Goal: Task Accomplishment & Management: Manage account settings

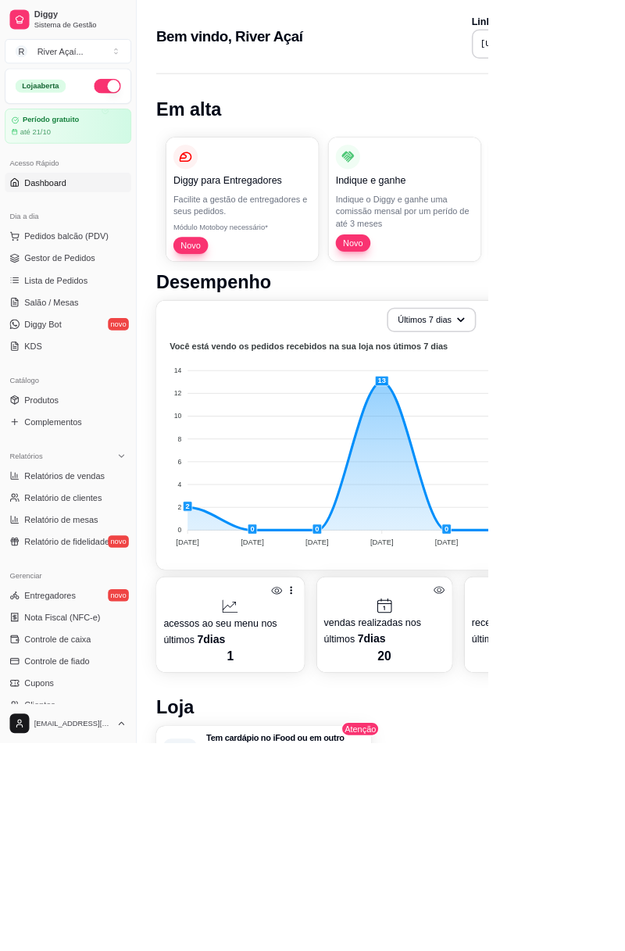
click at [102, 300] on span "Pedidos balcão (PDV)" at bounding box center [85, 303] width 108 height 16
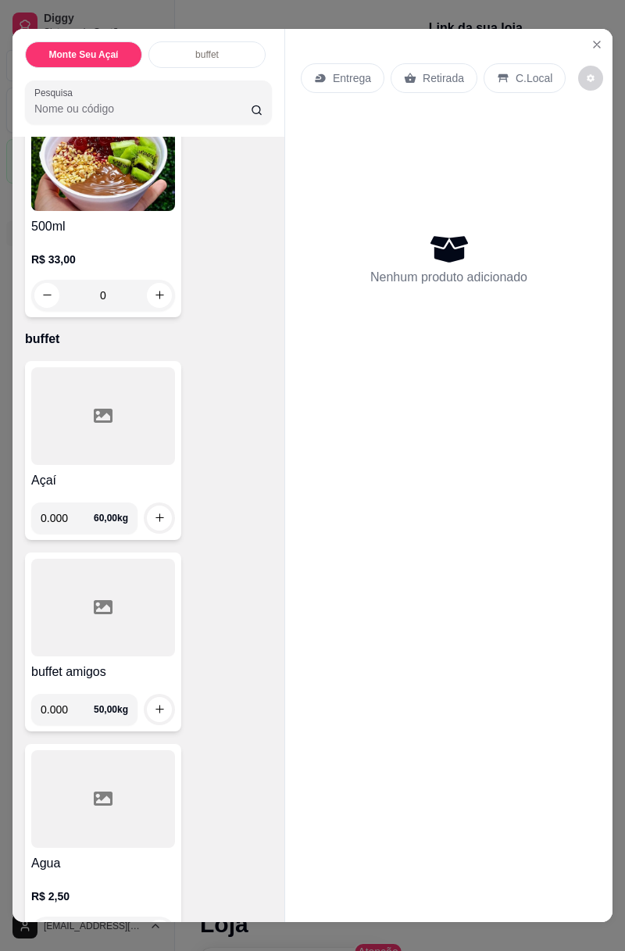
scroll to position [173, 0]
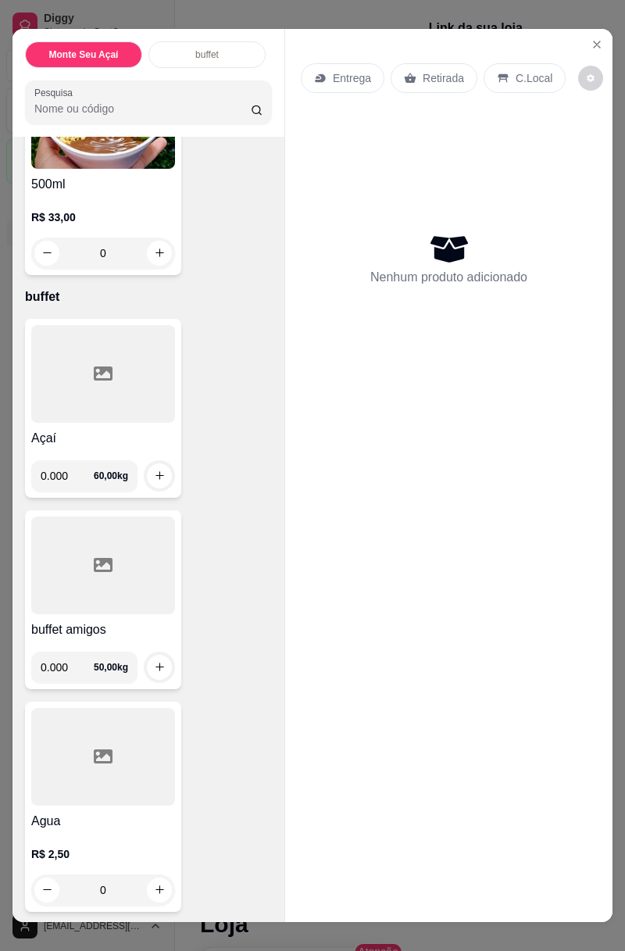
click at [77, 478] on input "0.000" at bounding box center [67, 475] width 53 height 31
type input "0.210"
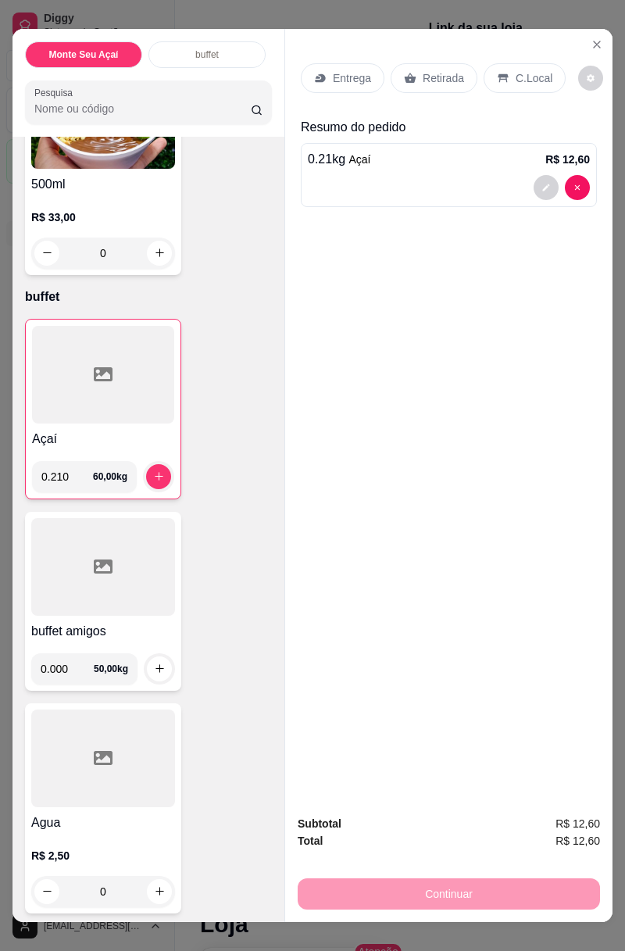
click at [158, 464] on button "increase-product-quantity" at bounding box center [158, 476] width 25 height 25
click at [533, 80] on p "C.Local" at bounding box center [534, 78] width 37 height 16
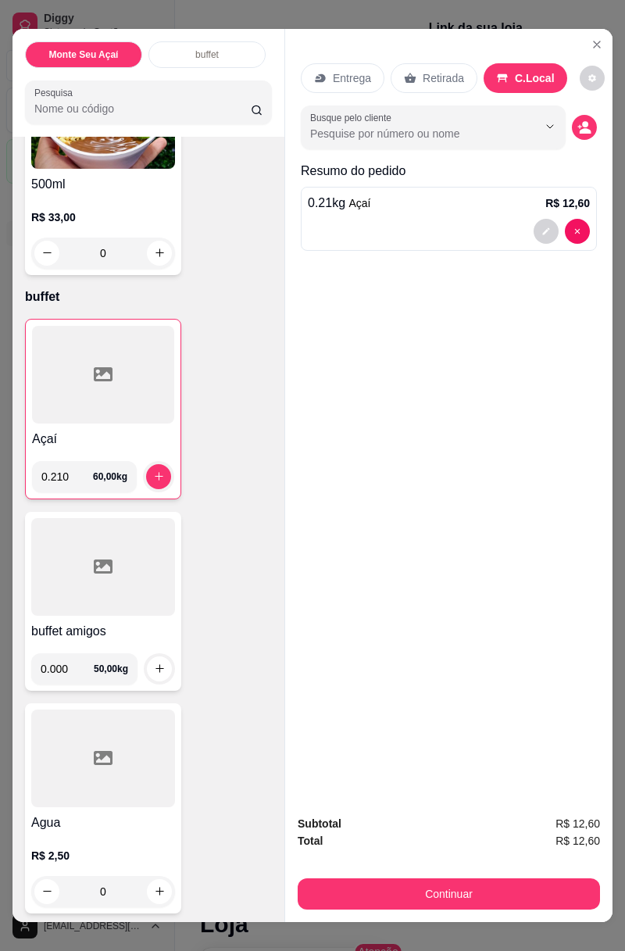
click at [522, 134] on button "Show suggestions" at bounding box center [528, 126] width 25 height 25
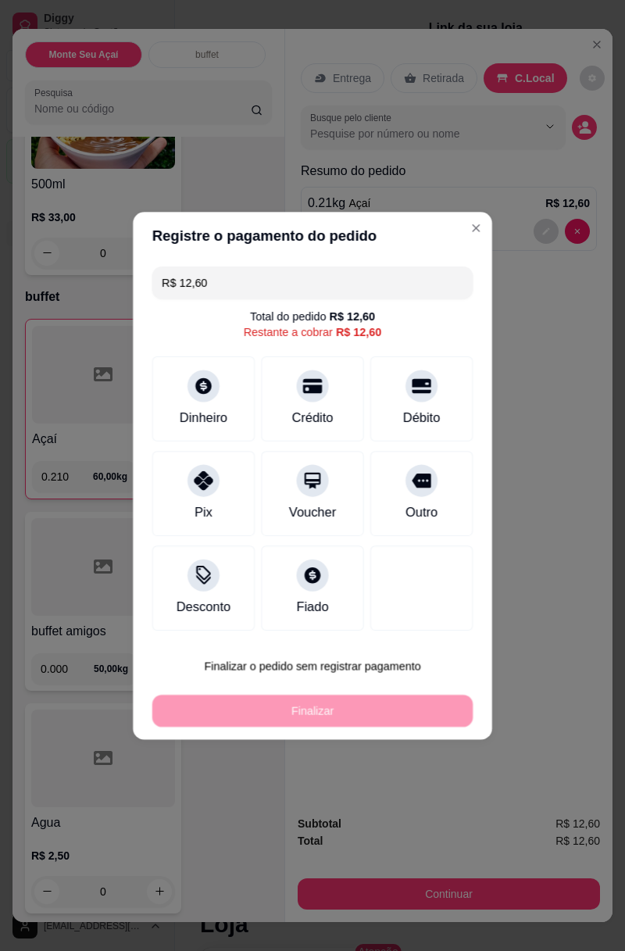
click at [431, 910] on div "Registre o pagamento do pedido R$ 12,60 Total do pedido R$ 12,60 Restante a cob…" at bounding box center [313, 475] width 642 height 976
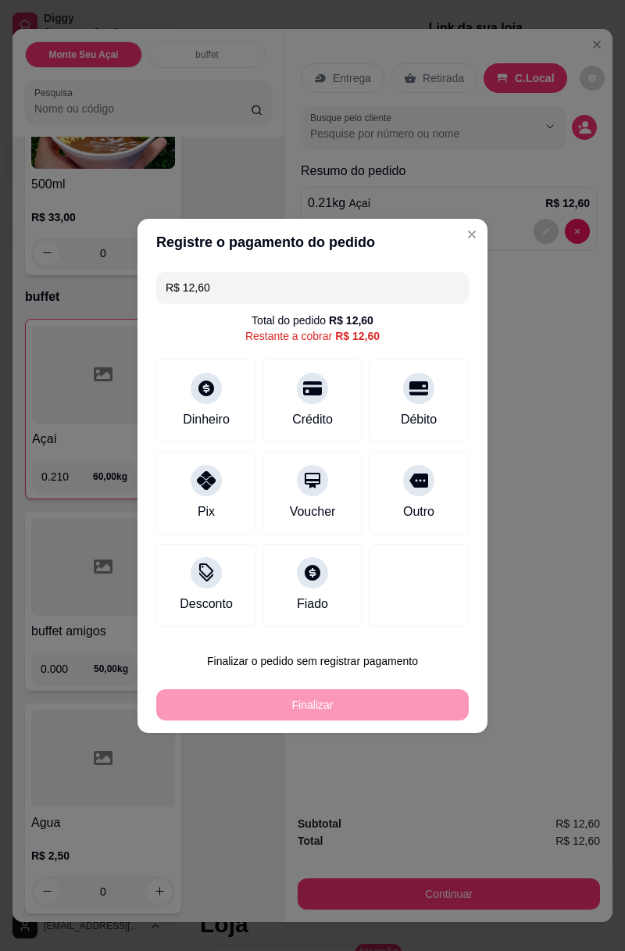
click at [314, 397] on div at bounding box center [312, 388] width 31 height 31
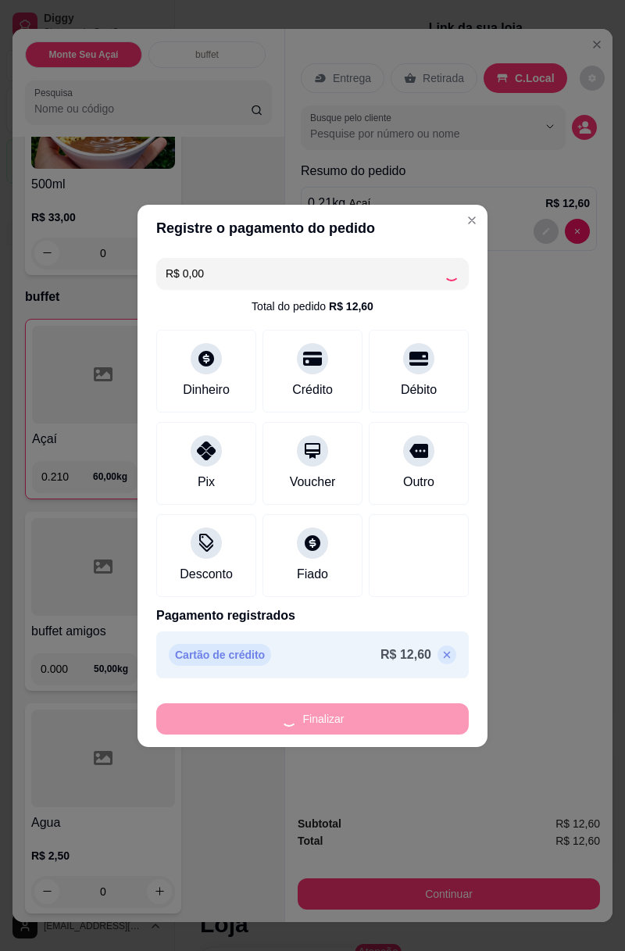
click at [417, 714] on div "Finalizar" at bounding box center [312, 718] width 313 height 31
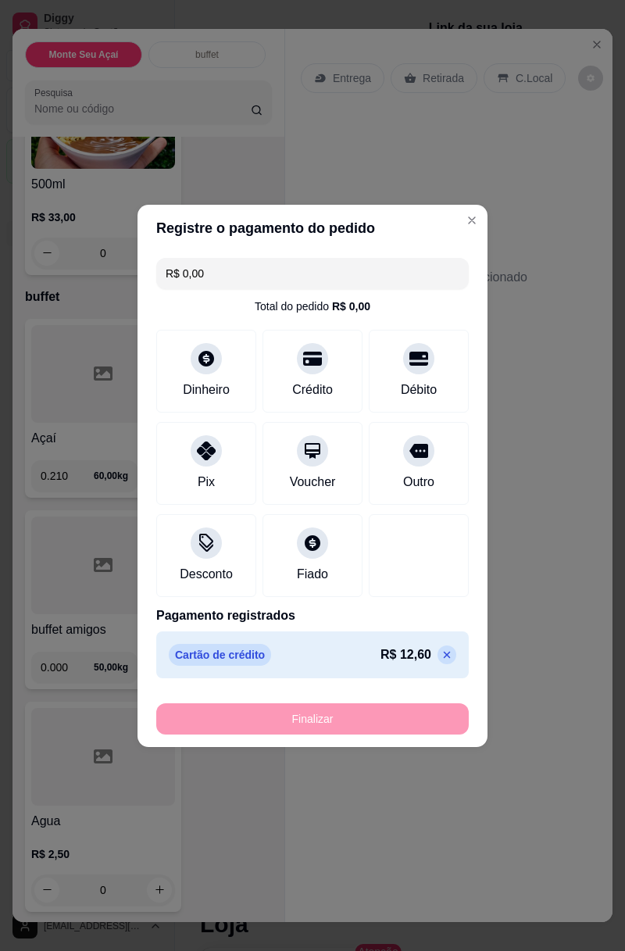
type input "-R$ 12,60"
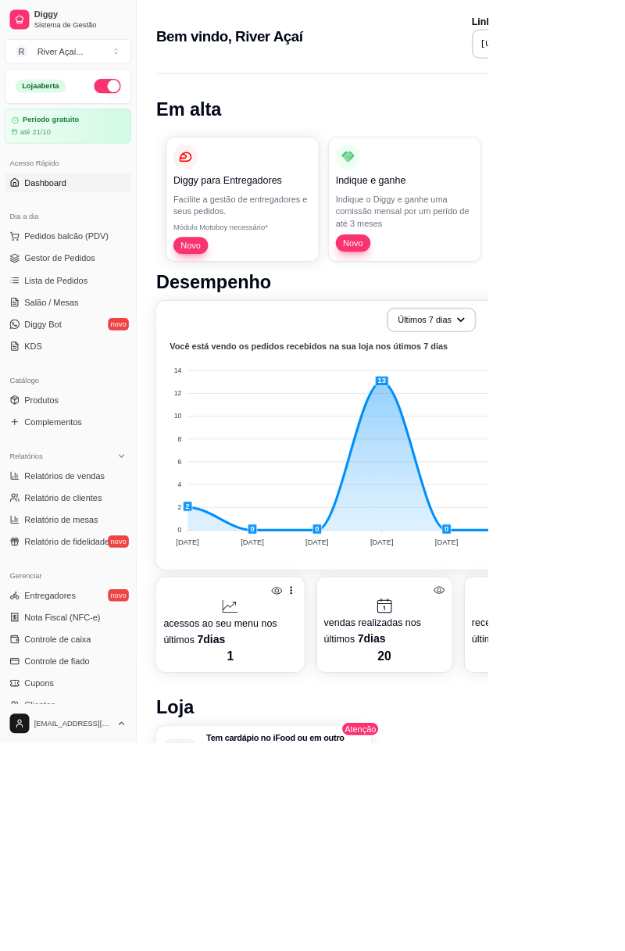
click at [106, 601] on span "Relatórios de vendas" at bounding box center [82, 609] width 103 height 16
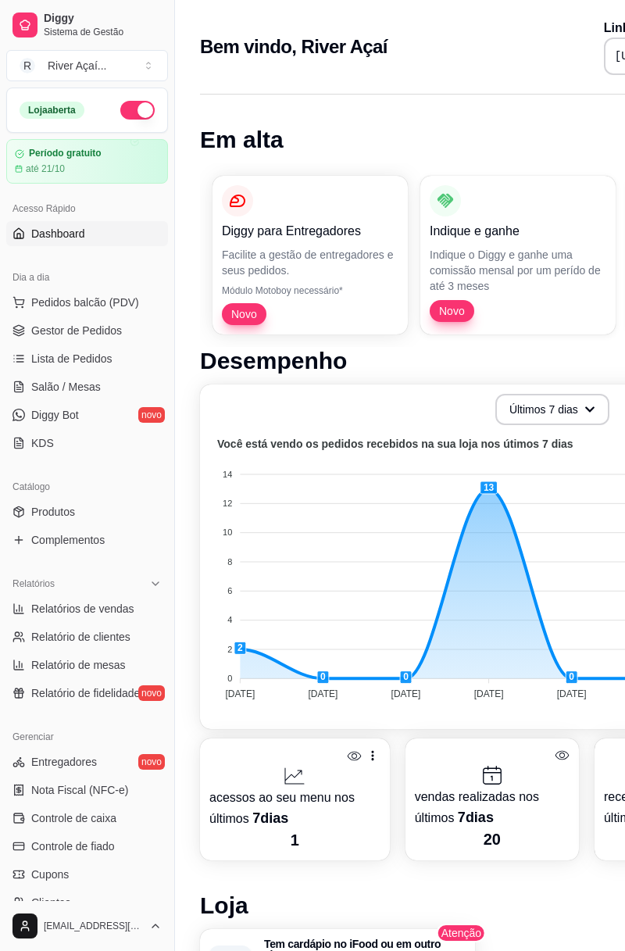
select select "ALL"
select select "0"
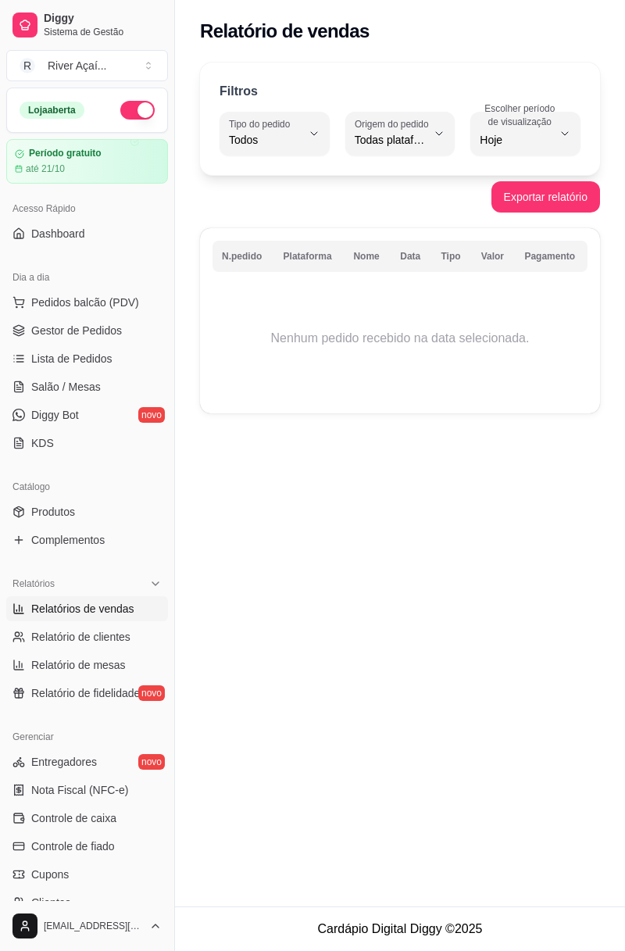
click at [101, 325] on span "Gestor de Pedidos" at bounding box center [76, 331] width 91 height 16
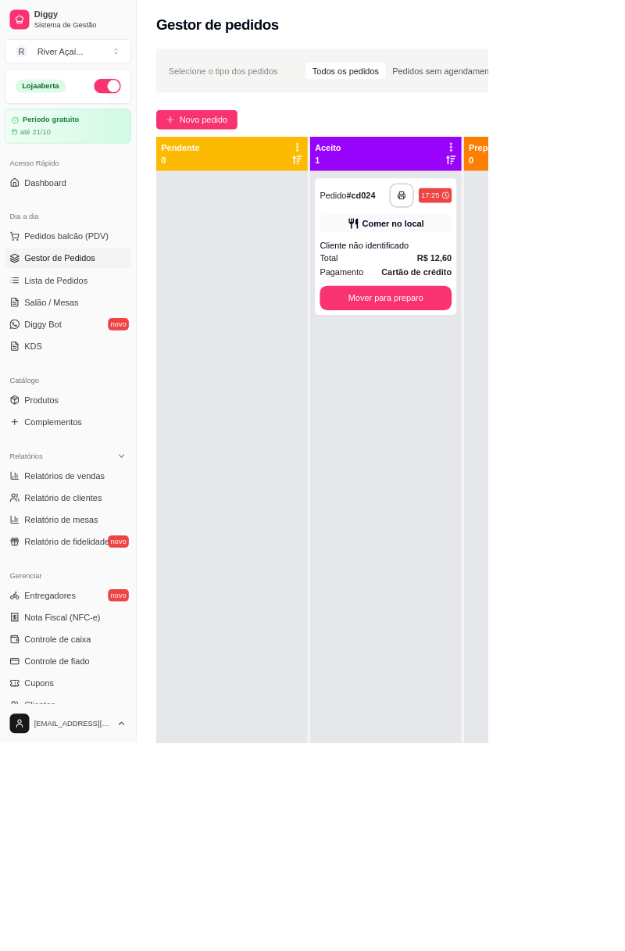
click at [543, 328] on strong "R$ 12,60" at bounding box center [556, 330] width 45 height 13
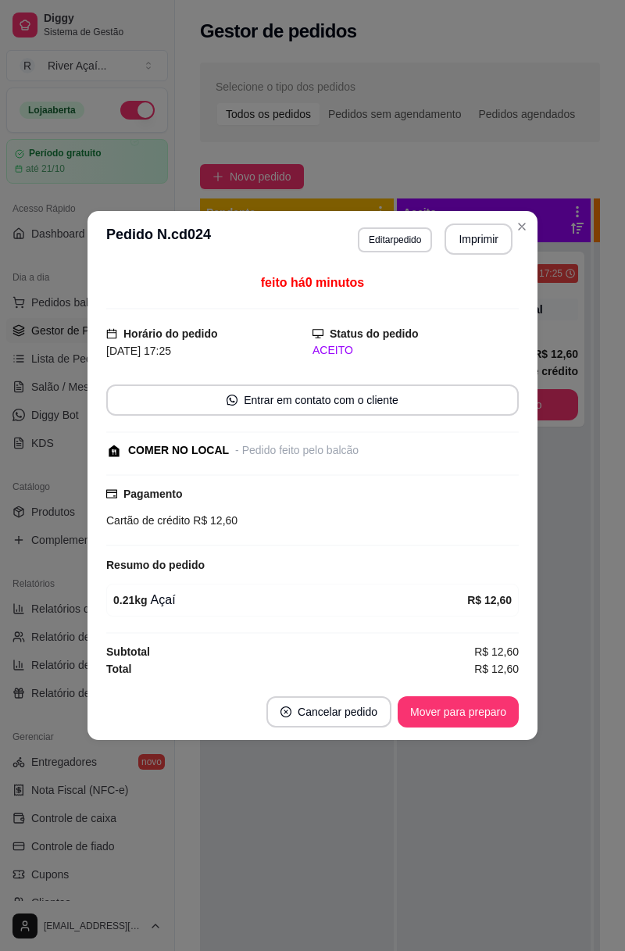
click at [437, 716] on button "Mover para preparo" at bounding box center [458, 711] width 121 height 31
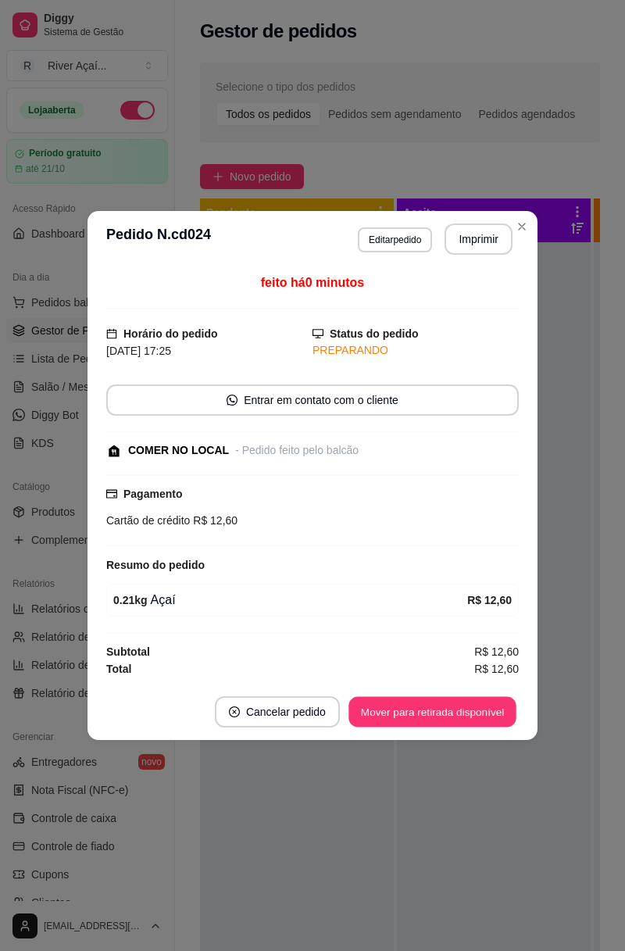
click at [472, 710] on button "Mover para retirada disponível" at bounding box center [432, 712] width 167 height 30
click at [482, 711] on button "Mover para finalizado" at bounding box center [454, 711] width 130 height 31
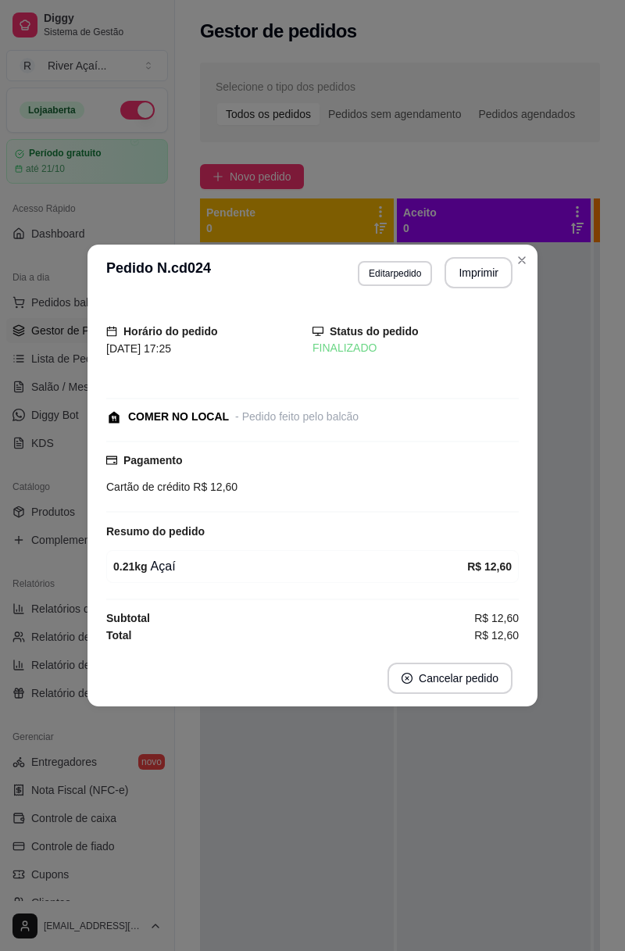
click at [531, 262] on button "Close" at bounding box center [521, 260] width 25 height 25
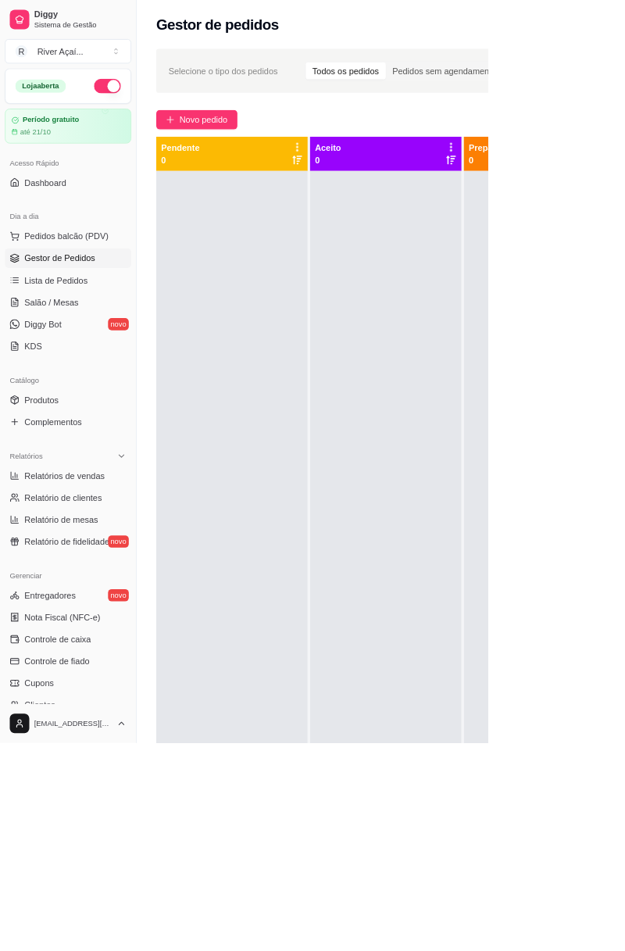
click at [114, 610] on span "Relatórios de vendas" at bounding box center [82, 609] width 103 height 16
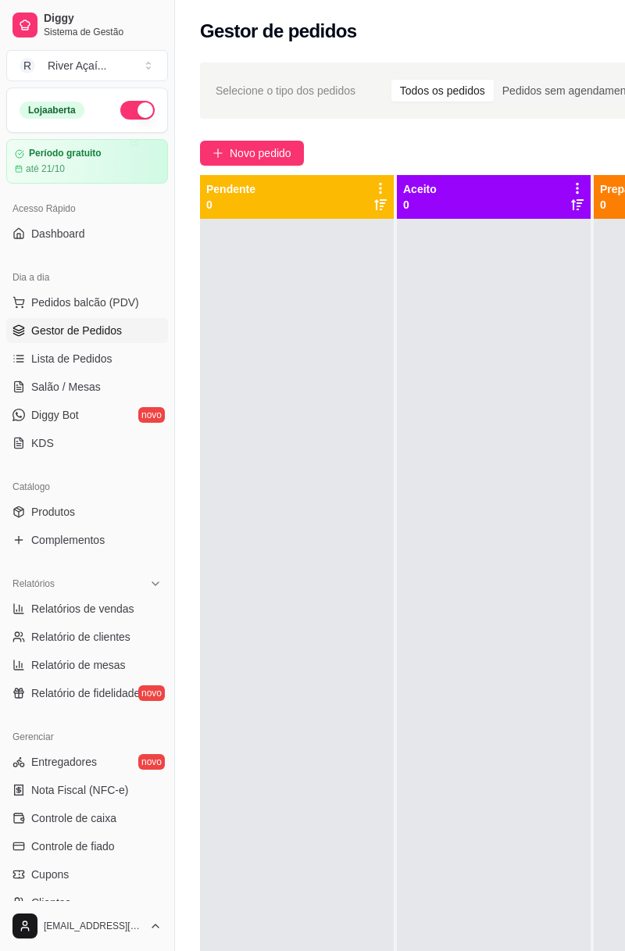
select select "ALL"
select select "0"
